Goal: Information Seeking & Learning: Learn about a topic

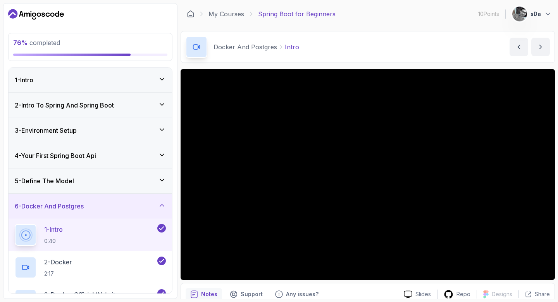
click at [163, 205] on icon at bounding box center [162, 205] width 8 height 8
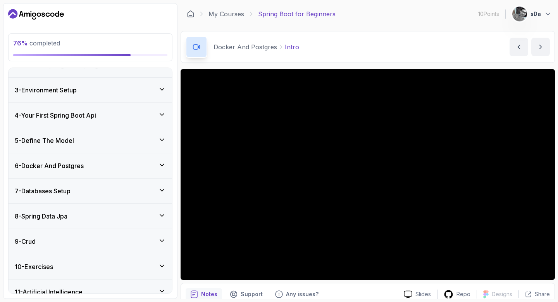
scroll to position [76, 0]
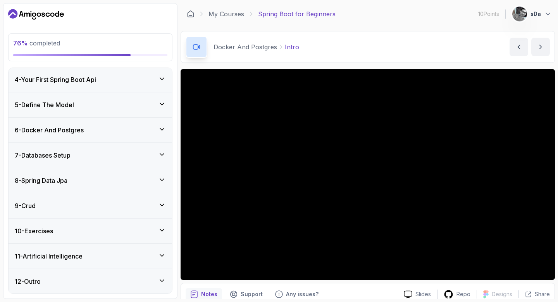
click at [163, 205] on icon at bounding box center [162, 205] width 8 height 8
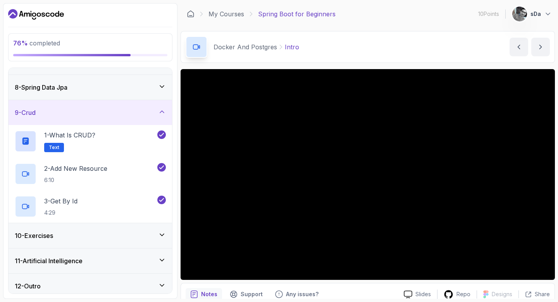
scroll to position [174, 0]
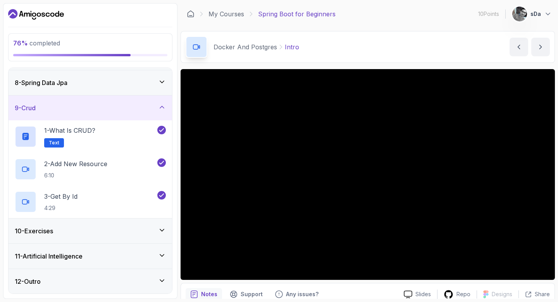
click at [164, 111] on div "9 - Crud" at bounding box center [90, 107] width 151 height 9
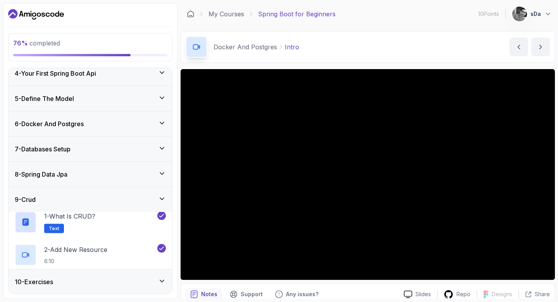
scroll to position [76, 0]
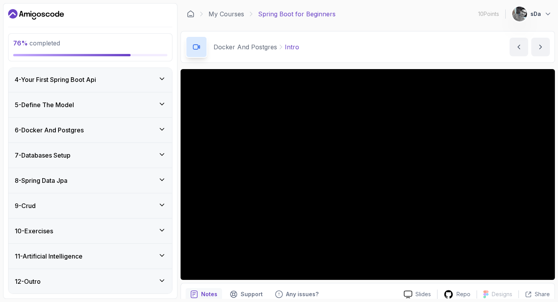
click at [148, 237] on div "10 - Exercises" at bounding box center [91, 230] width 164 height 25
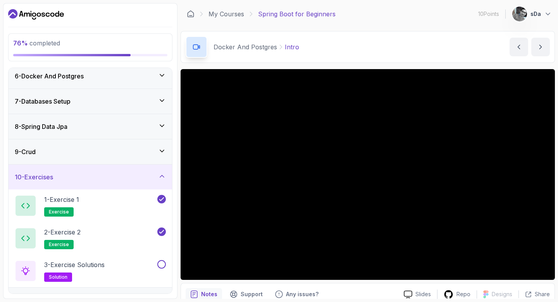
scroll to position [174, 0]
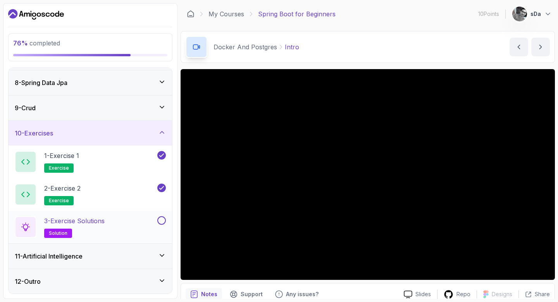
click at [95, 218] on p "3 - Exercise Solutions" at bounding box center [74, 220] width 60 height 9
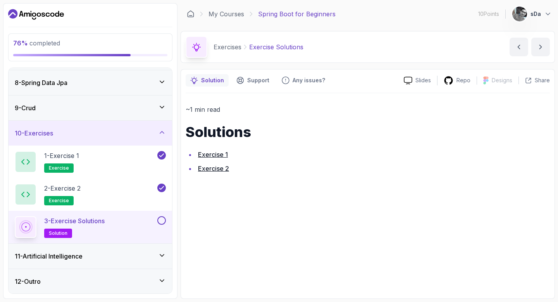
click at [223, 169] on link "Exercise 2" at bounding box center [213, 168] width 31 height 8
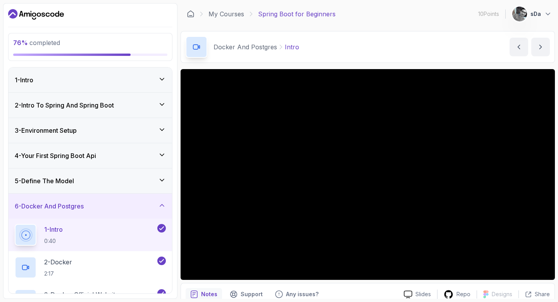
click at [140, 205] on div "6 - Docker And Postgres" at bounding box center [90, 205] width 151 height 9
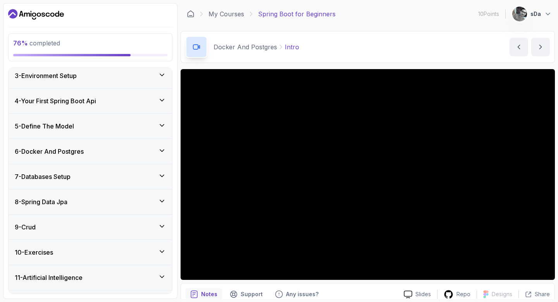
scroll to position [76, 0]
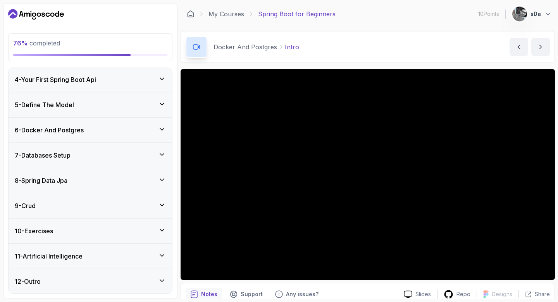
click at [128, 226] on div "10 - Exercises" at bounding box center [90, 230] width 151 height 9
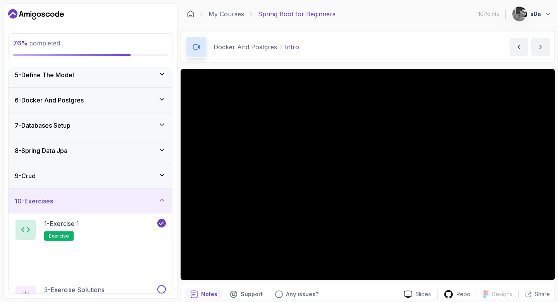
scroll to position [174, 0]
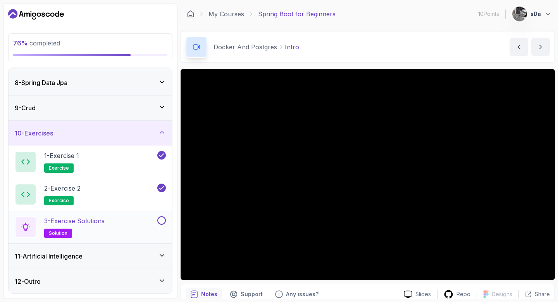
click at [77, 221] on p "3 - Exercise Solutions" at bounding box center [74, 220] width 60 height 9
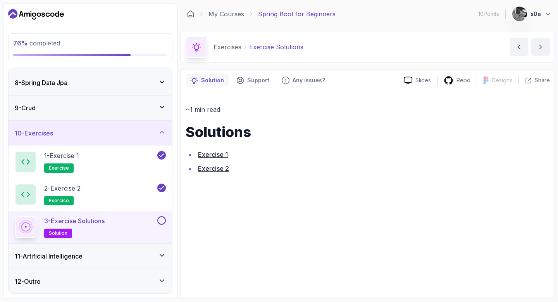
click at [218, 155] on link "Exercise 1" at bounding box center [213, 154] width 30 height 8
click at [221, 168] on link "Exercise 2" at bounding box center [213, 168] width 31 height 8
click at [165, 219] on button at bounding box center [161, 220] width 9 height 9
click at [160, 138] on div "10 - Exercises" at bounding box center [91, 133] width 164 height 25
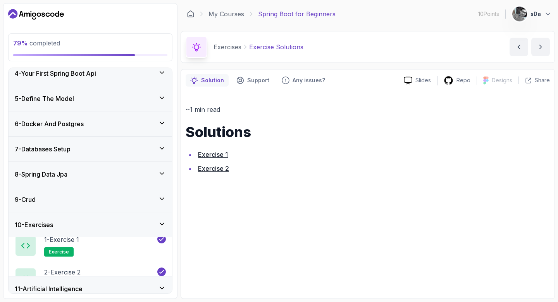
scroll to position [76, 0]
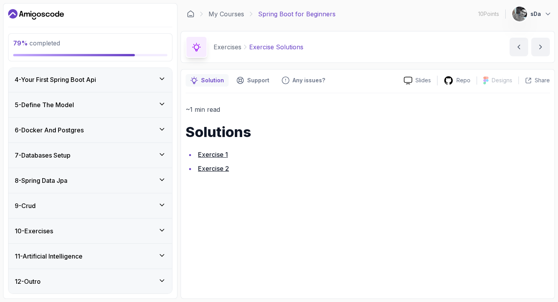
click at [152, 274] on div "12 - Outro" at bounding box center [91, 281] width 164 height 25
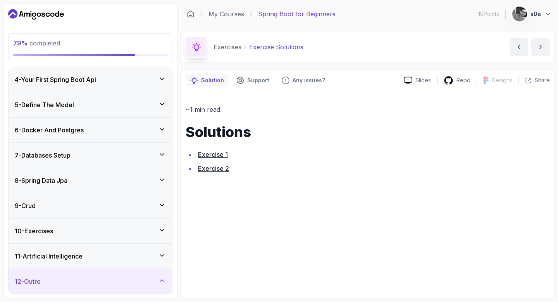
scroll to position [142, 0]
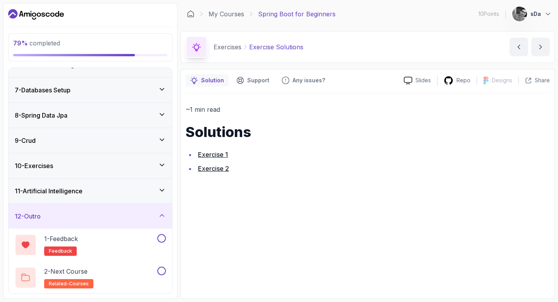
click at [155, 216] on div "12 - Outro" at bounding box center [90, 215] width 151 height 9
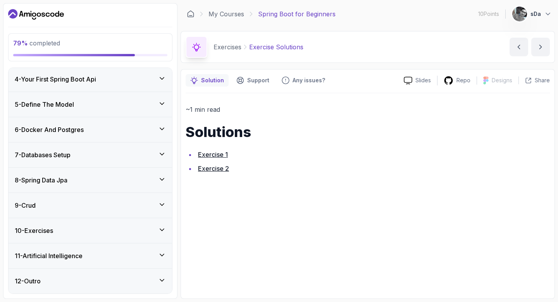
scroll to position [76, 0]
click at [142, 259] on div "11 - Artificial Intelligence" at bounding box center [90, 255] width 151 height 9
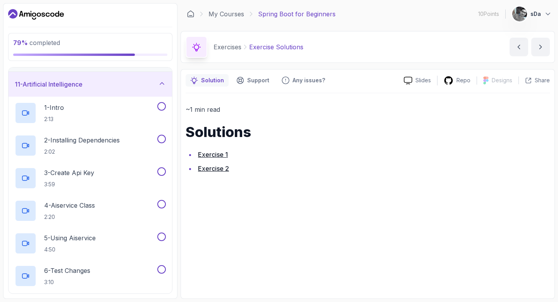
scroll to position [249, 0]
